Goal: Transaction & Acquisition: Book appointment/travel/reservation

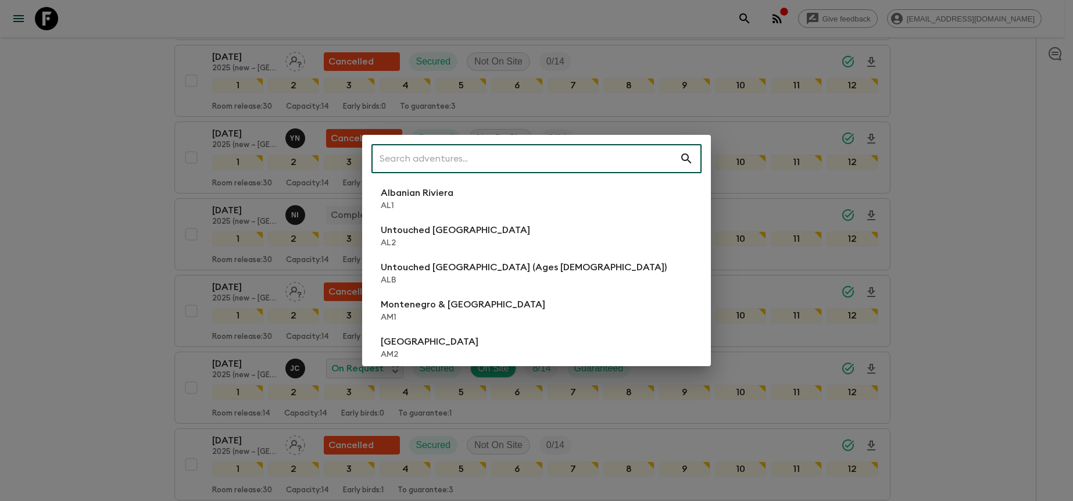
scroll to position [1618, 0]
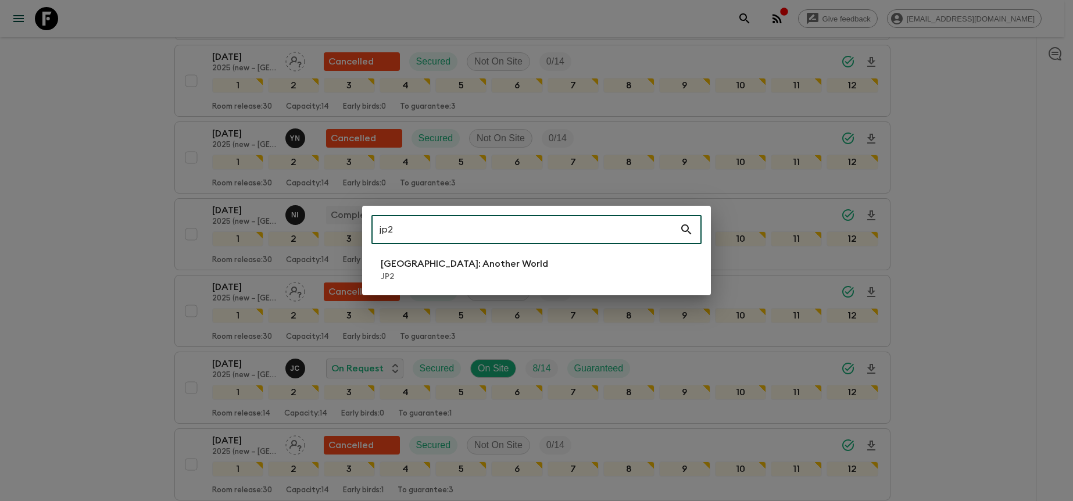
type input "jp2"
click at [628, 275] on li "[GEOGRAPHIC_DATA]: Another World JP2" at bounding box center [536, 269] width 330 height 33
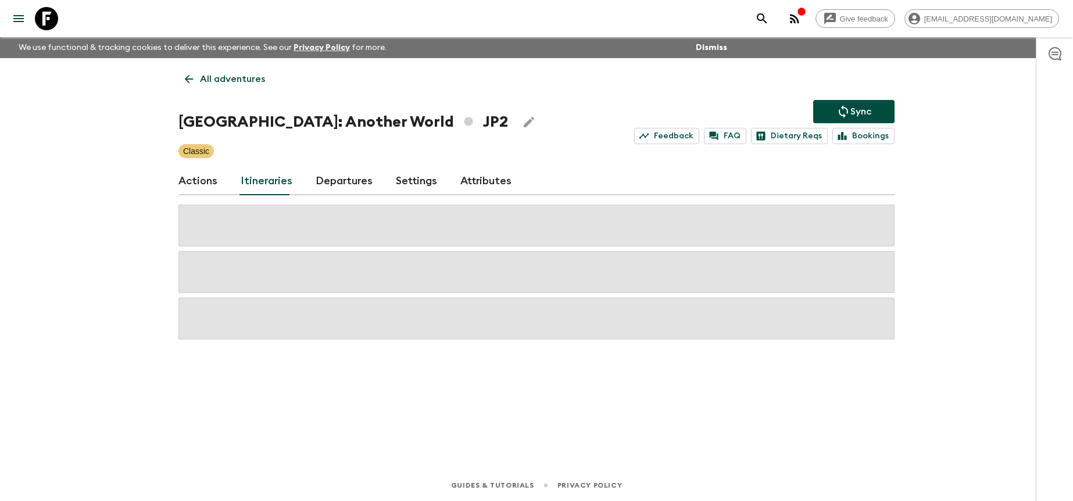
click at [325, 183] on link "Departures" at bounding box center [344, 181] width 57 height 28
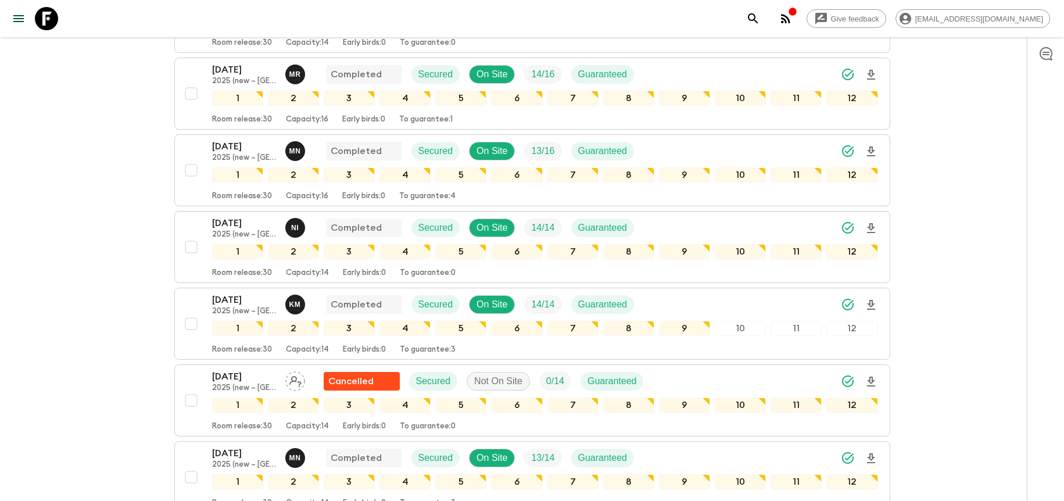
scroll to position [992, 0]
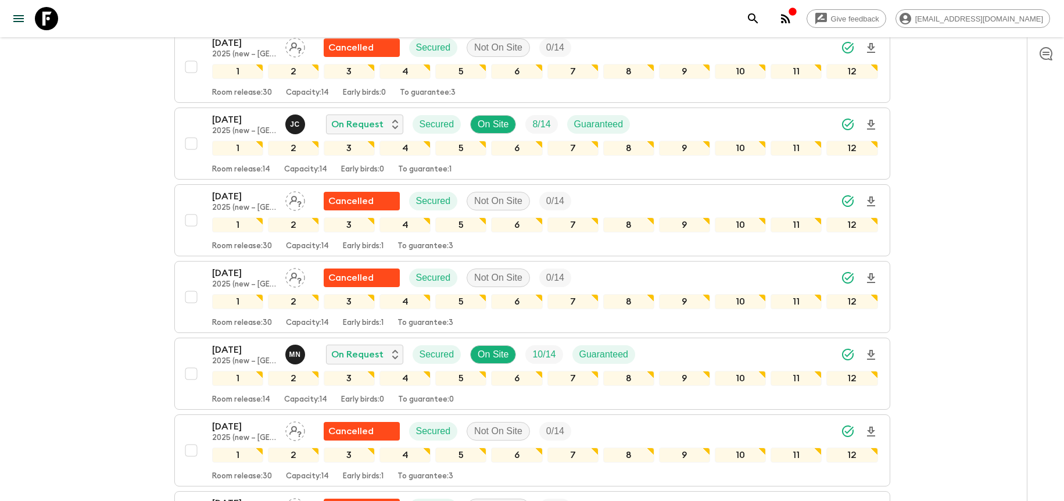
scroll to position [1863, 0]
click at [873, 125] on icon "Download Onboarding" at bounding box center [871, 124] width 14 height 14
